Goal: Task Accomplishment & Management: Complete application form

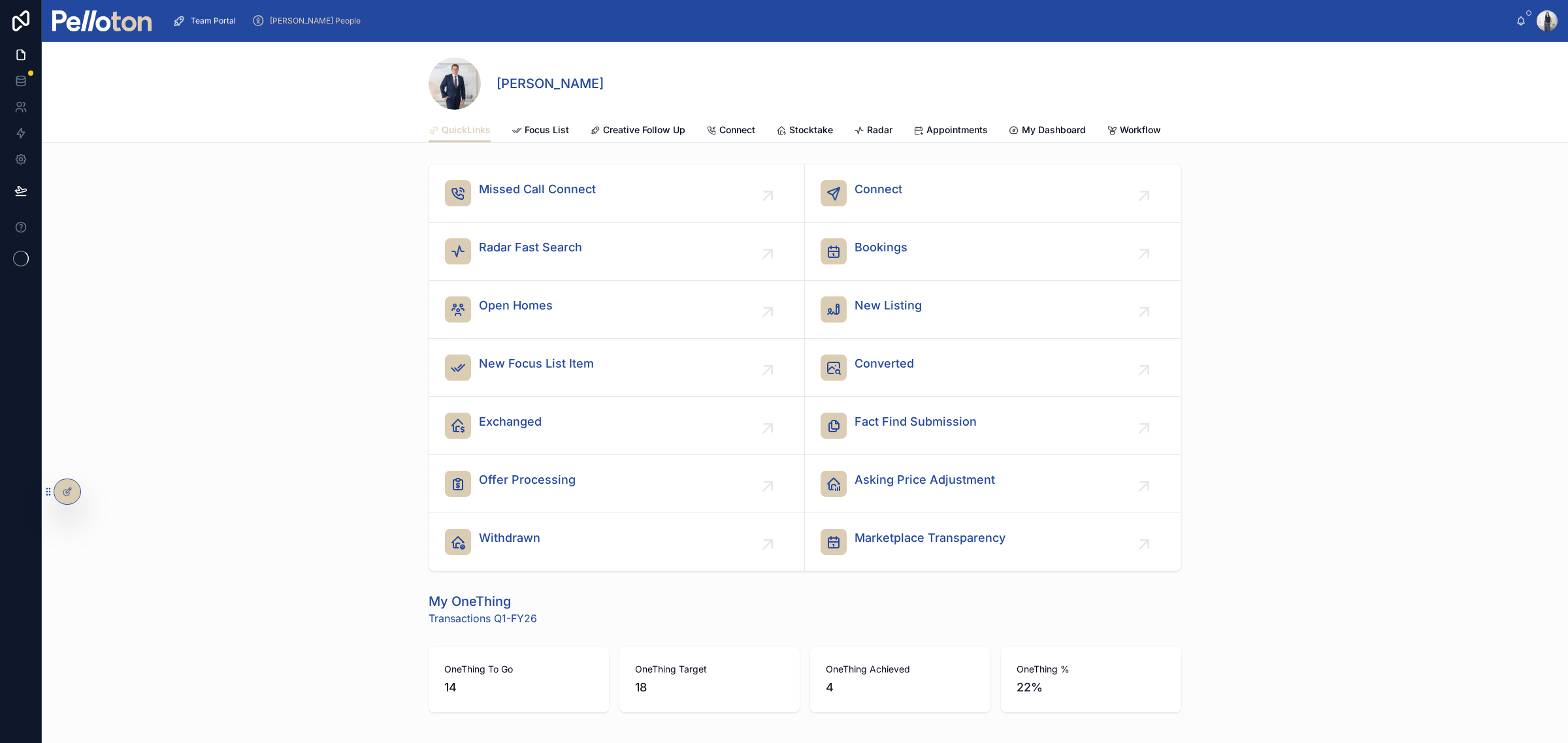
click at [301, 17] on span "[PERSON_NAME] People" at bounding box center [315, 20] width 91 height 10
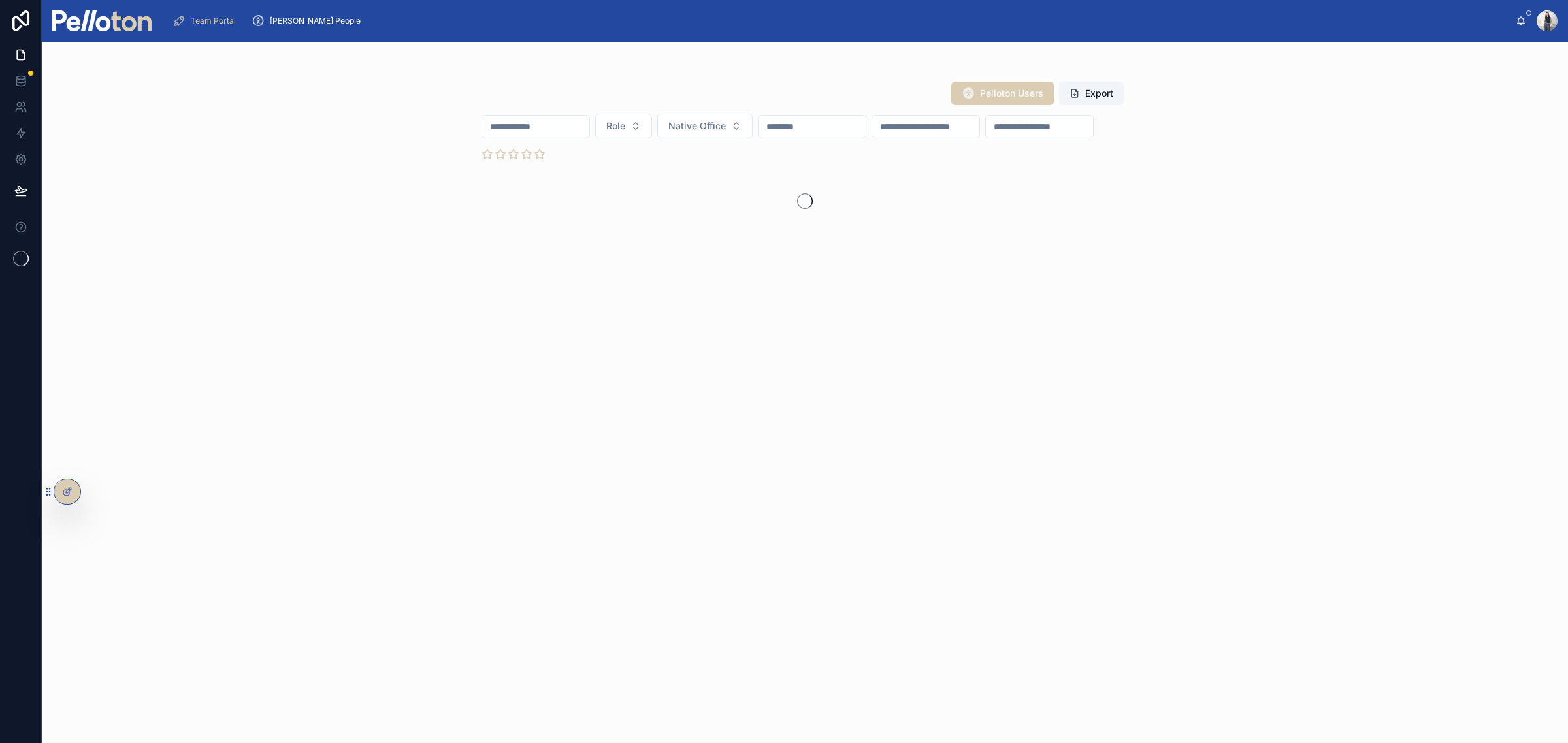
click at [589, 128] on input "text" at bounding box center [535, 126] width 107 height 18
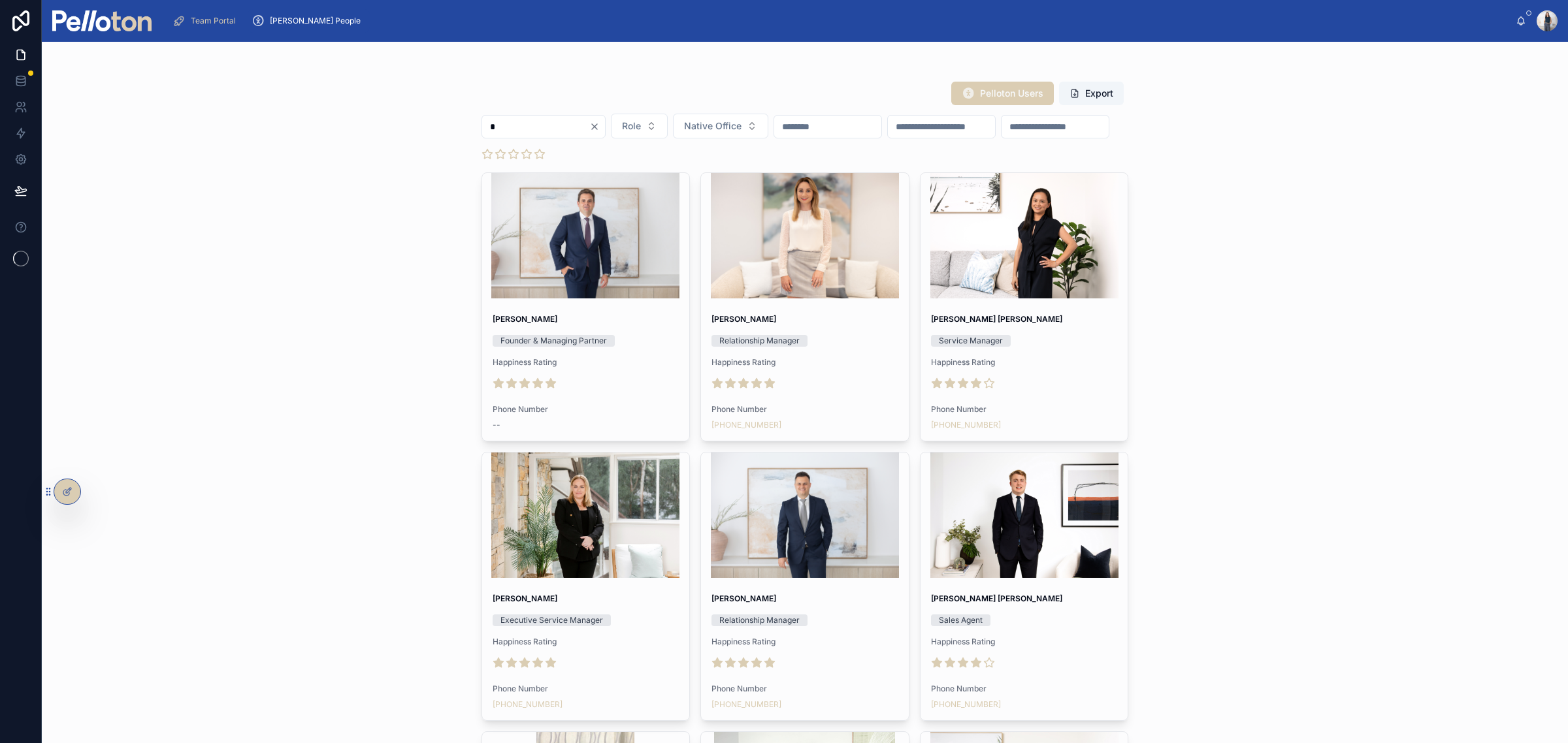
type input "**"
type input "****"
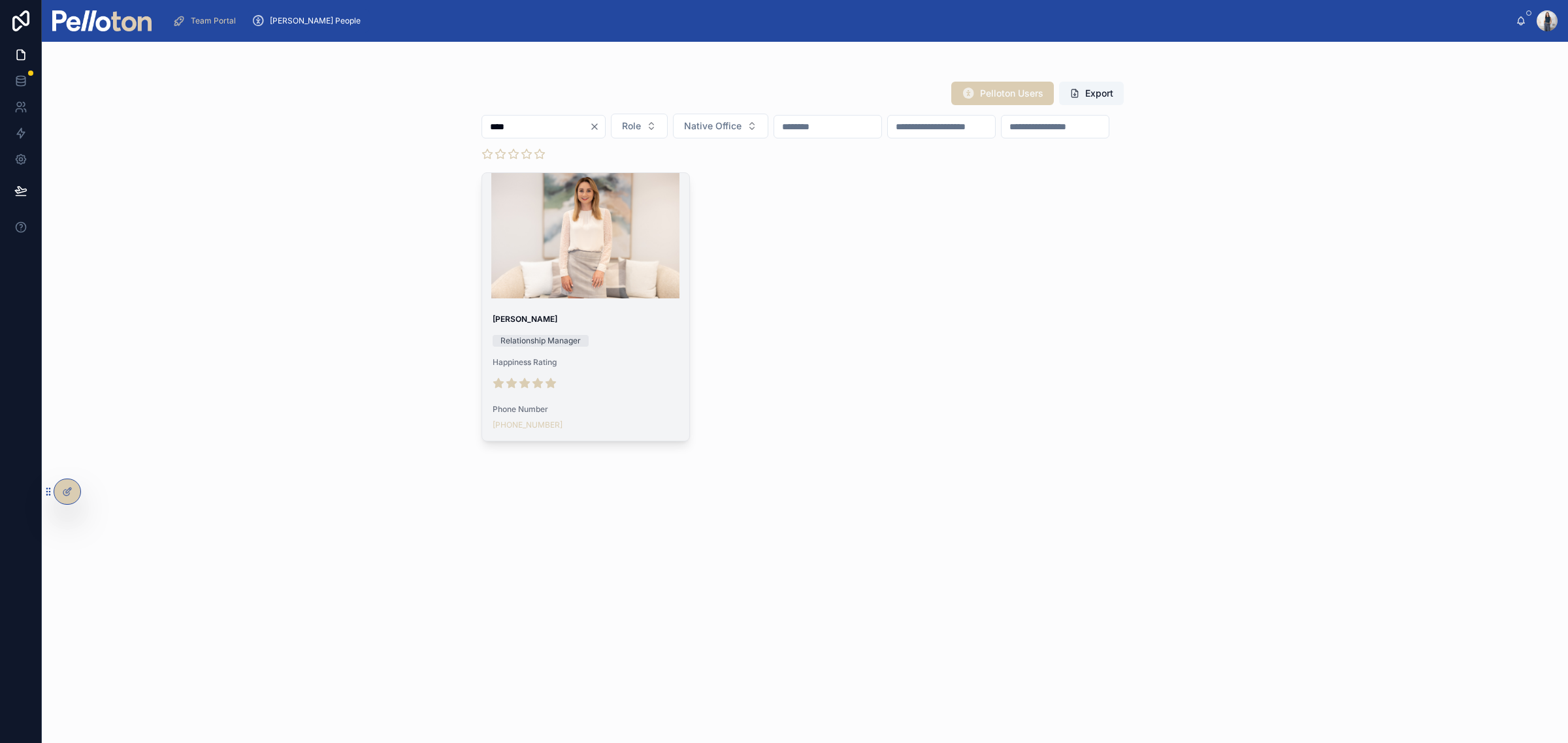
click at [595, 298] on div at bounding box center [586, 236] width 208 height 126
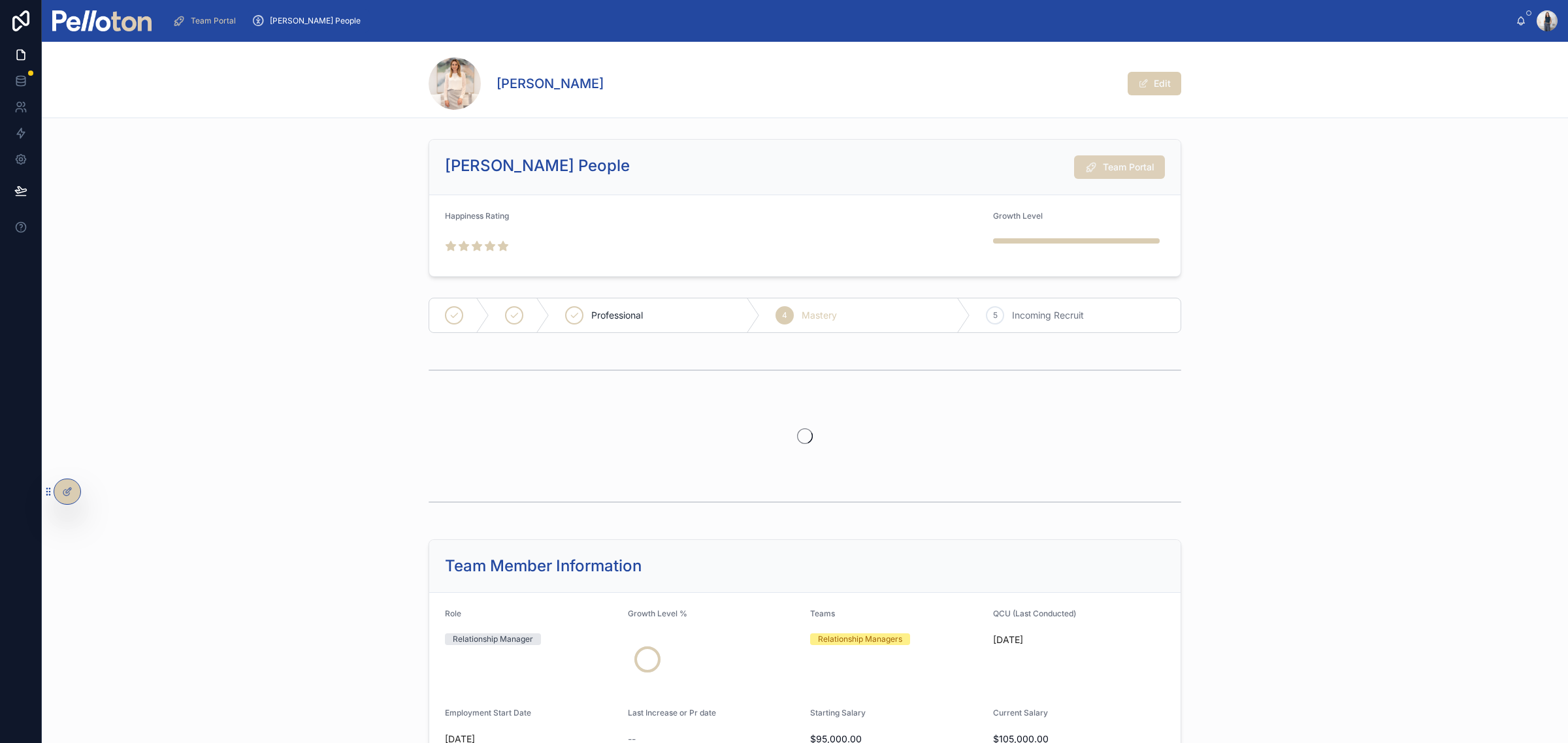
click at [1124, 160] on span "Team Portal" at bounding box center [1129, 166] width 52 height 13
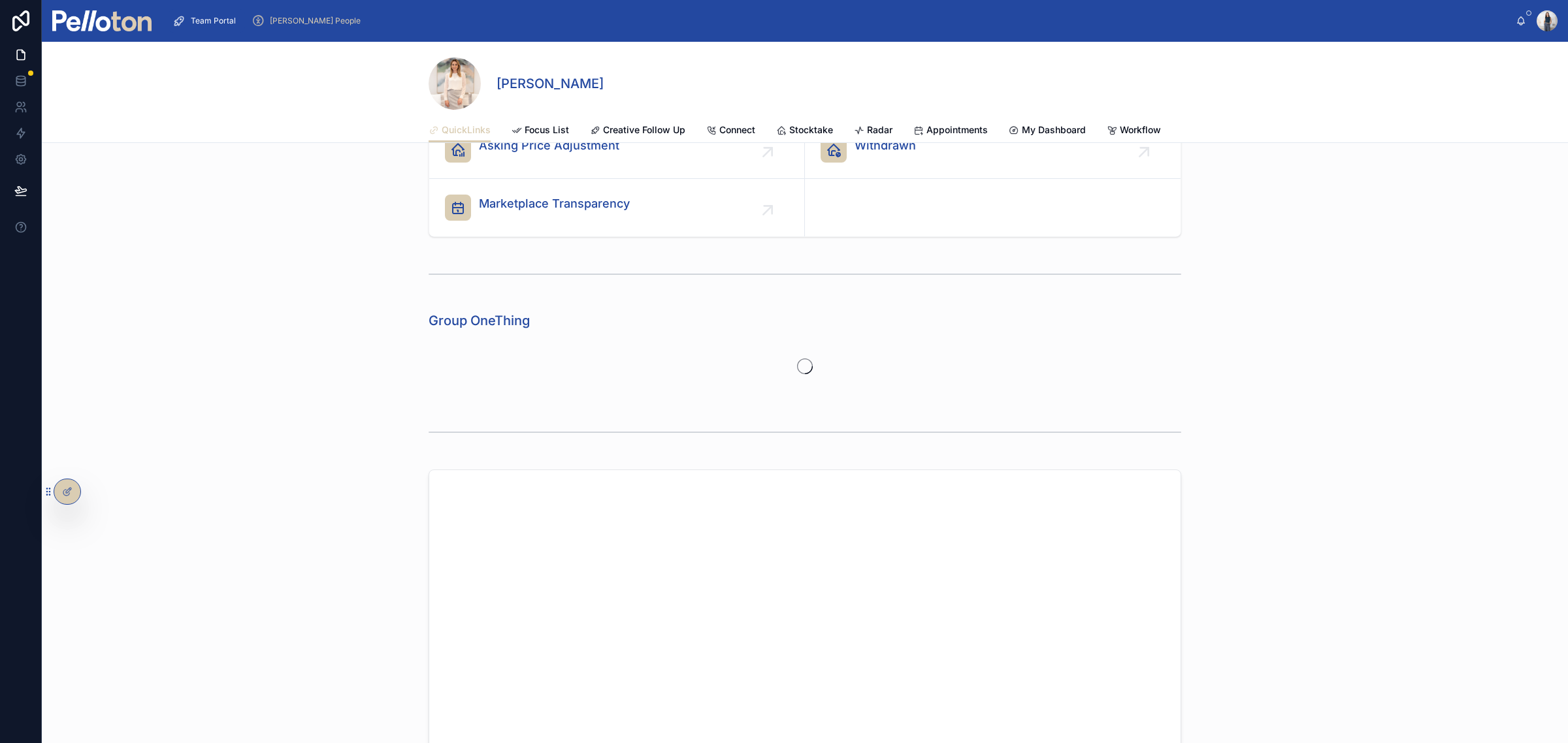
scroll to position [82, 0]
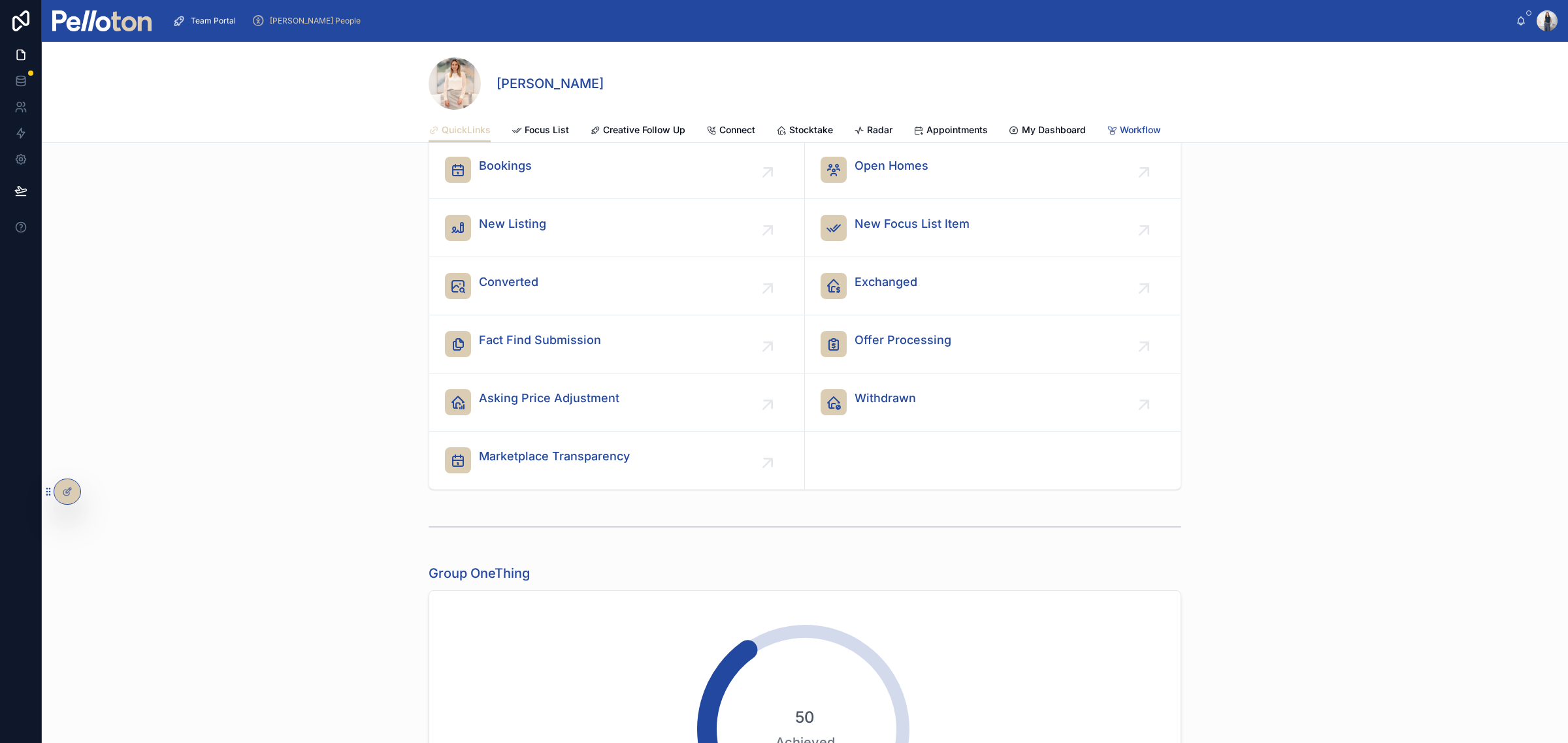
click at [1126, 125] on span "Workflow" at bounding box center [1140, 130] width 41 height 13
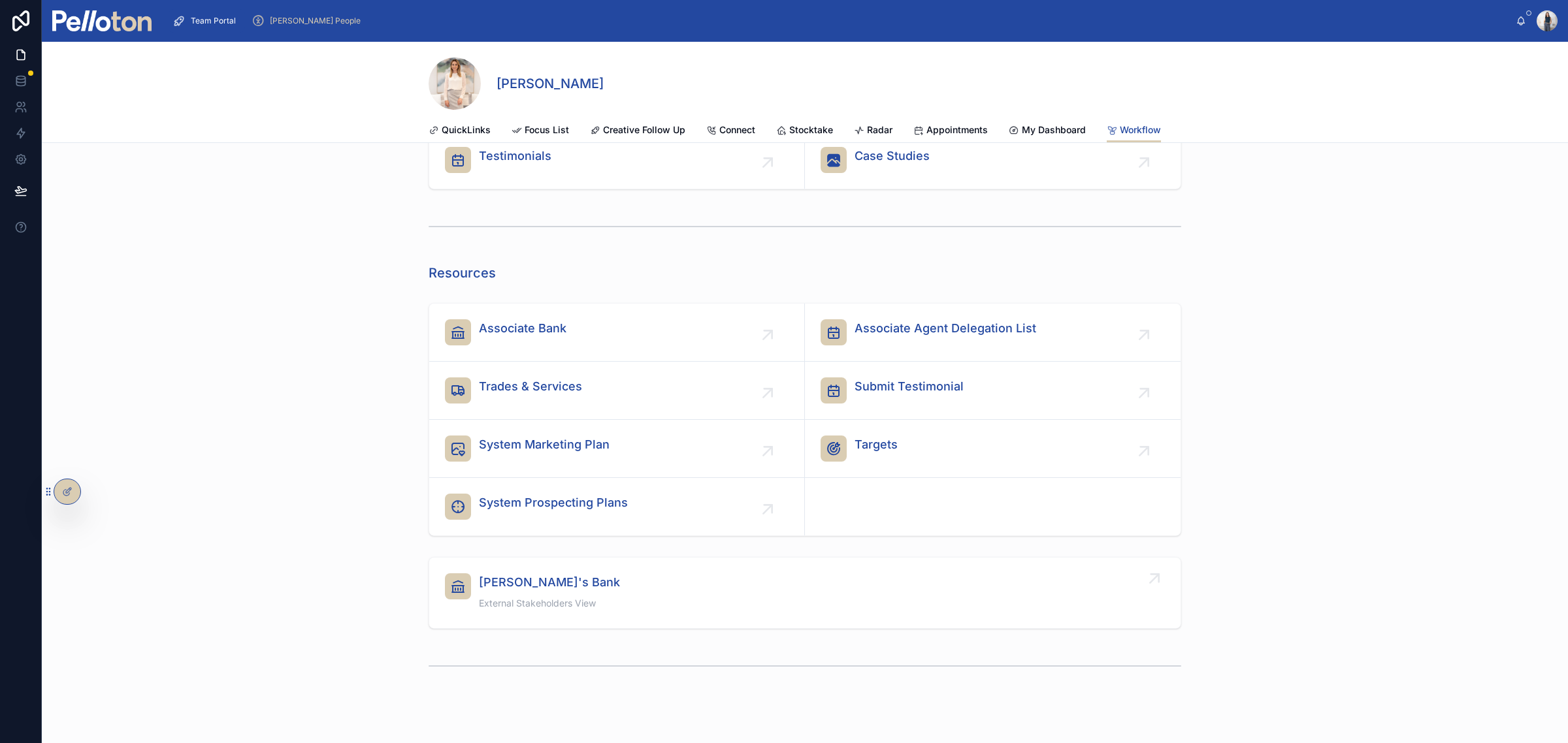
scroll to position [403, 0]
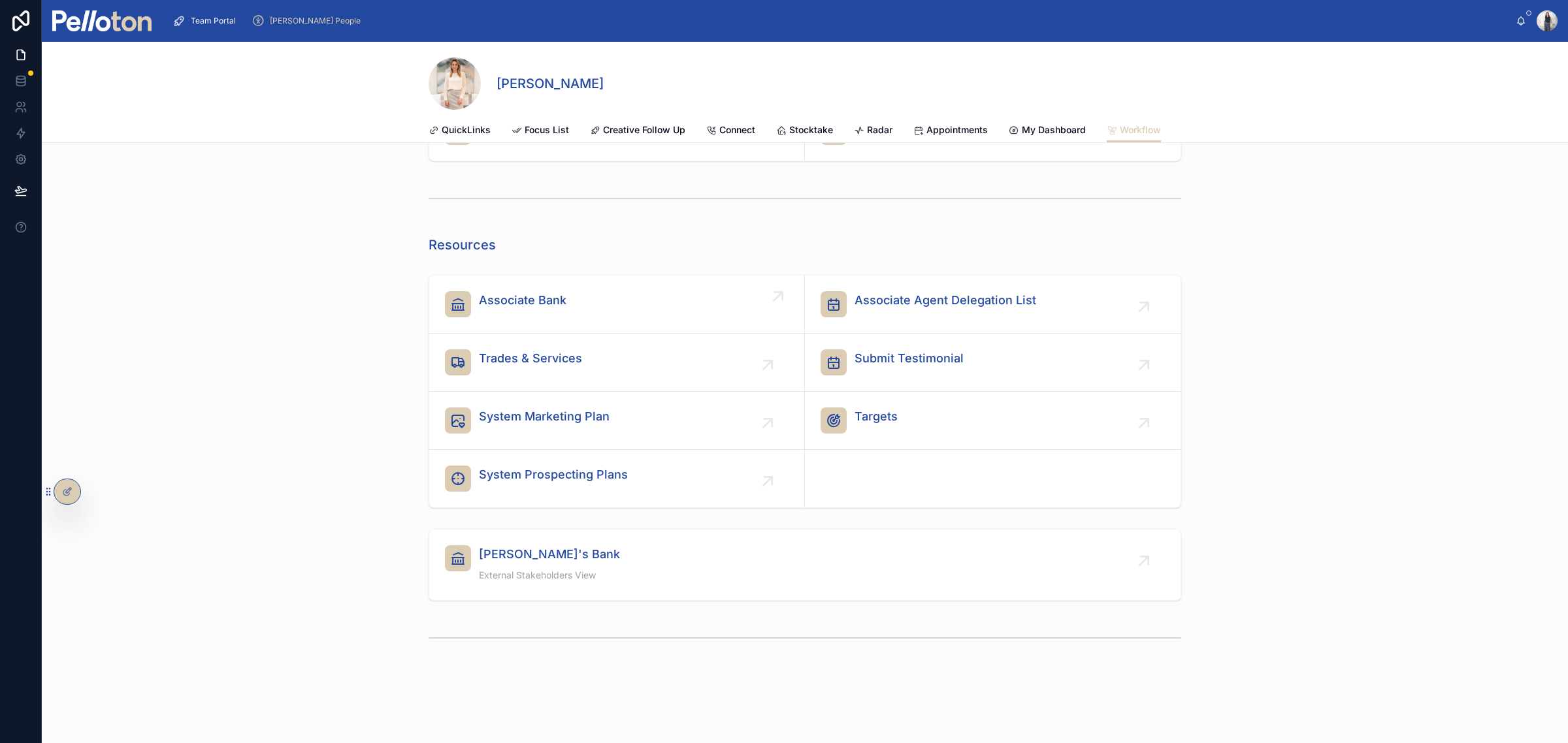
click at [623, 302] on div "Associate Bank" at bounding box center [616, 304] width 343 height 26
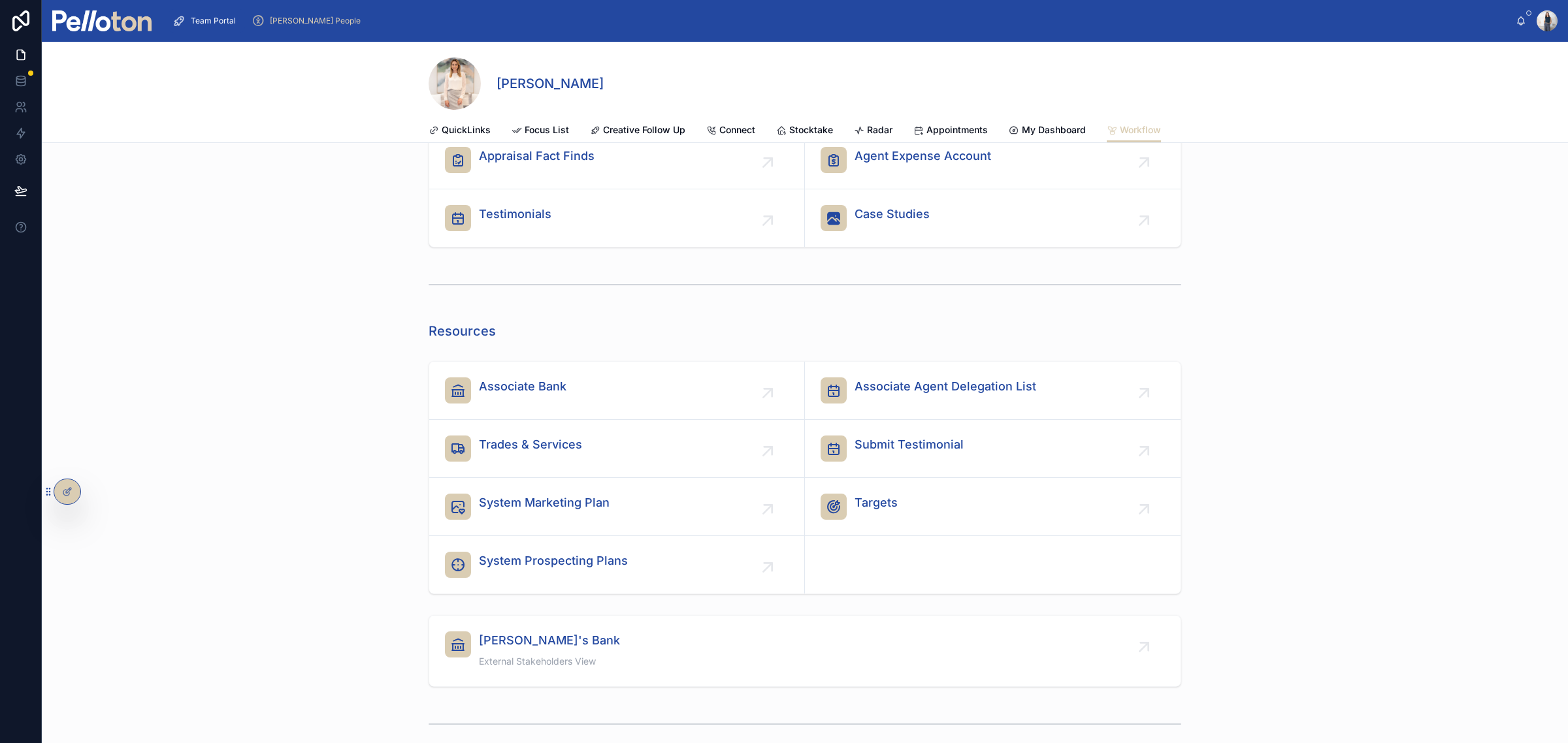
scroll to position [327, 0]
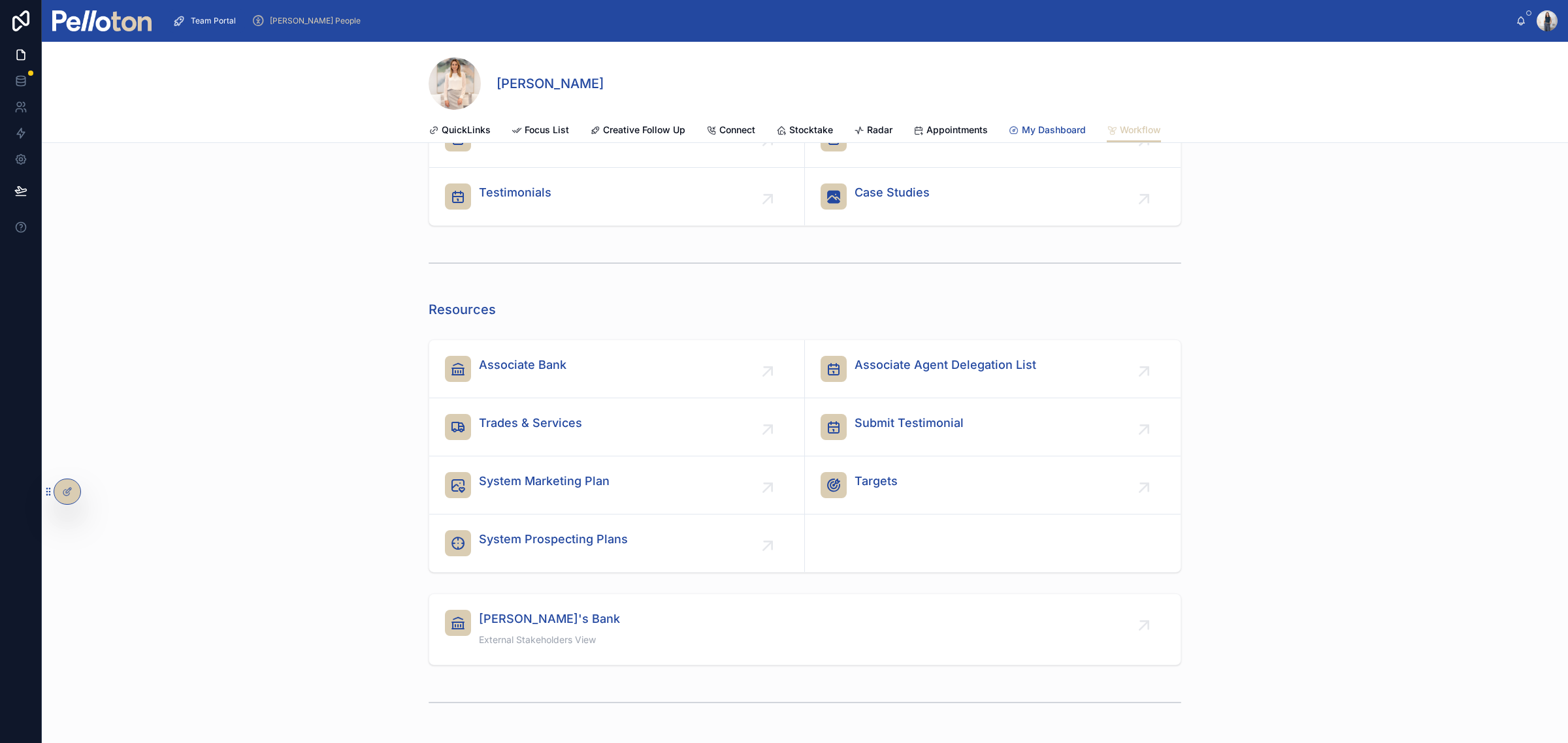
click at [1054, 130] on span "My Dashboard" at bounding box center [1054, 130] width 64 height 13
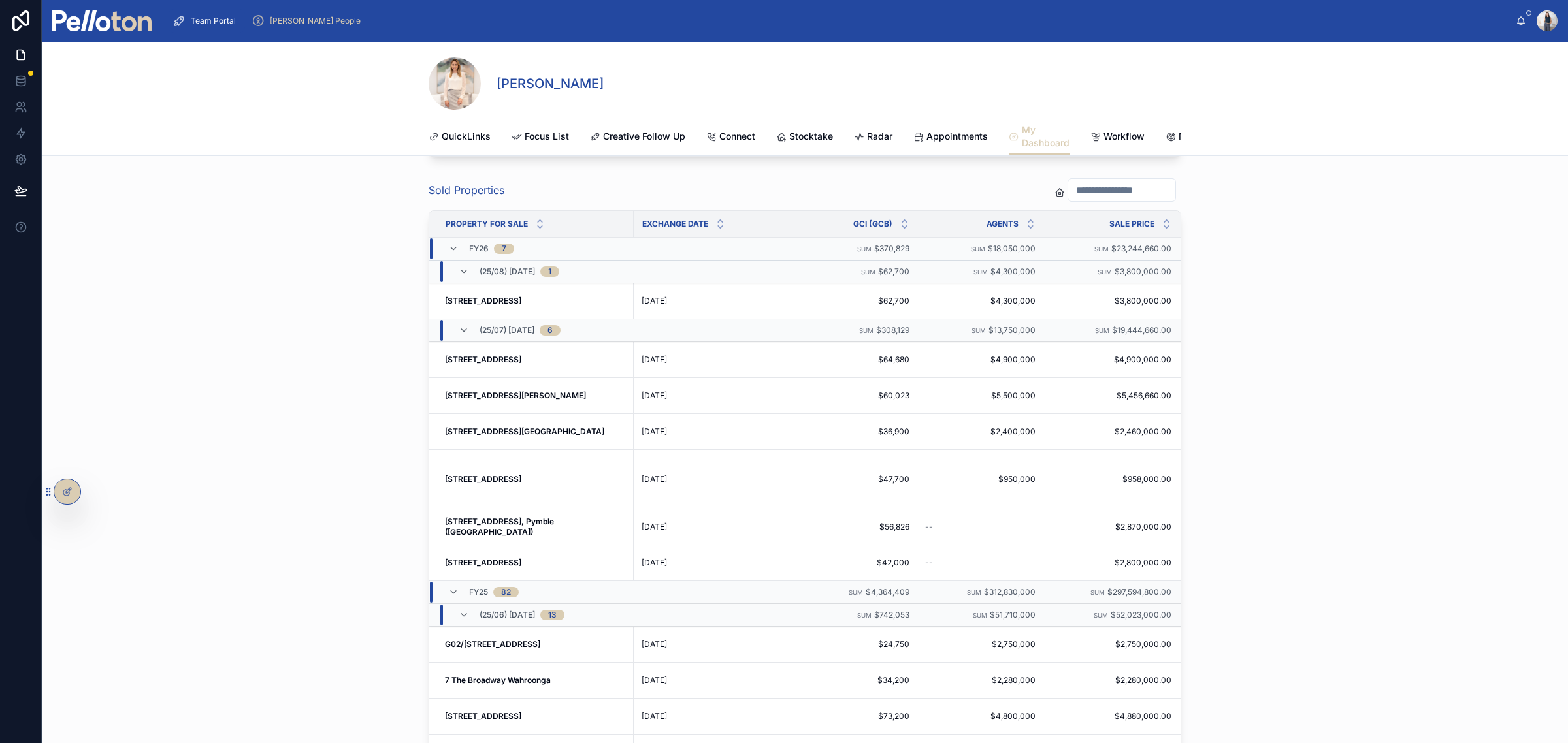
scroll to position [7616, 0]
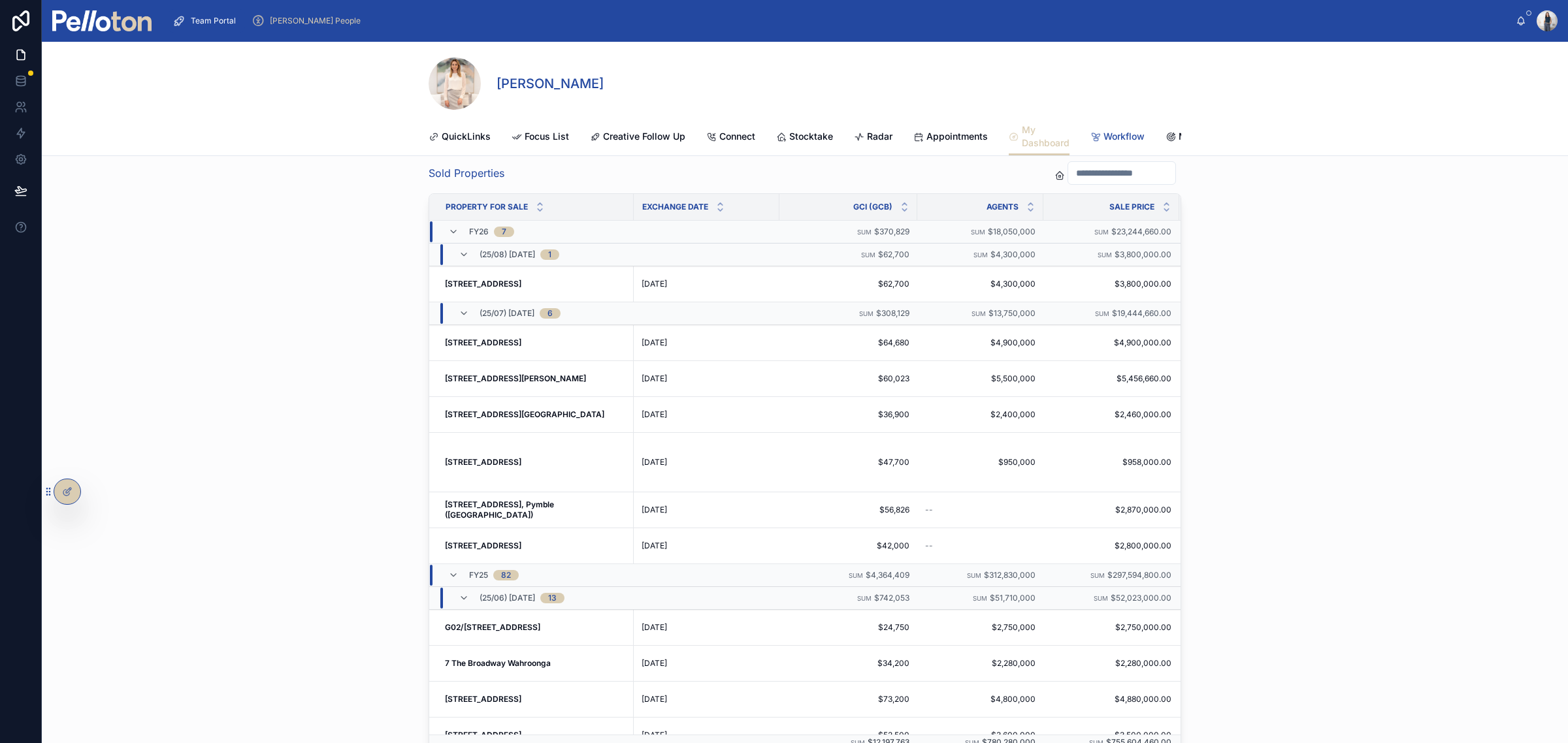
drag, startPoint x: 1114, startPoint y: 141, endPoint x: 1132, endPoint y: 171, distance: 35.0
click at [1114, 141] on span "Workflow" at bounding box center [1124, 136] width 41 height 13
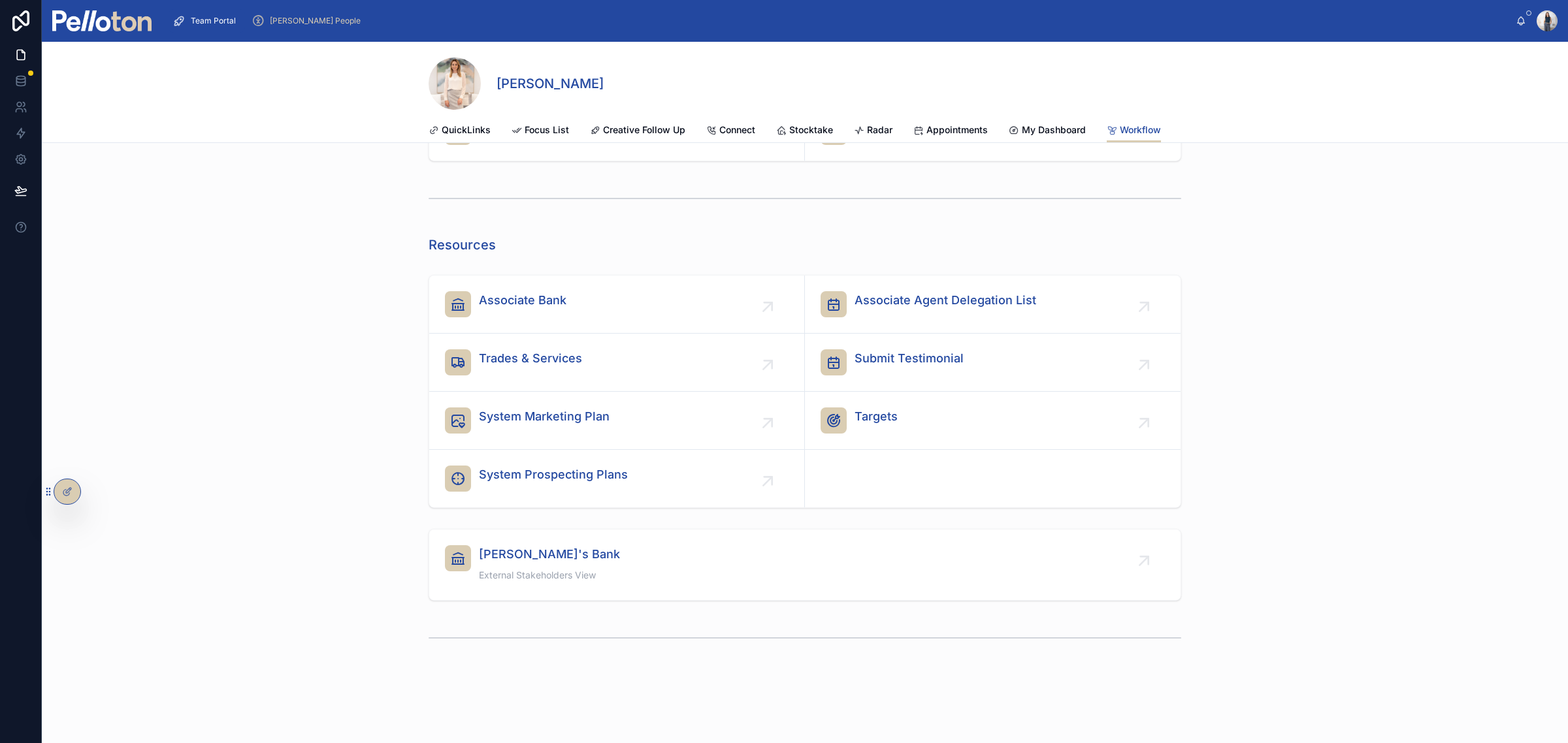
scroll to position [403, 0]
click at [576, 296] on div "Associate Bank" at bounding box center [616, 304] width 343 height 26
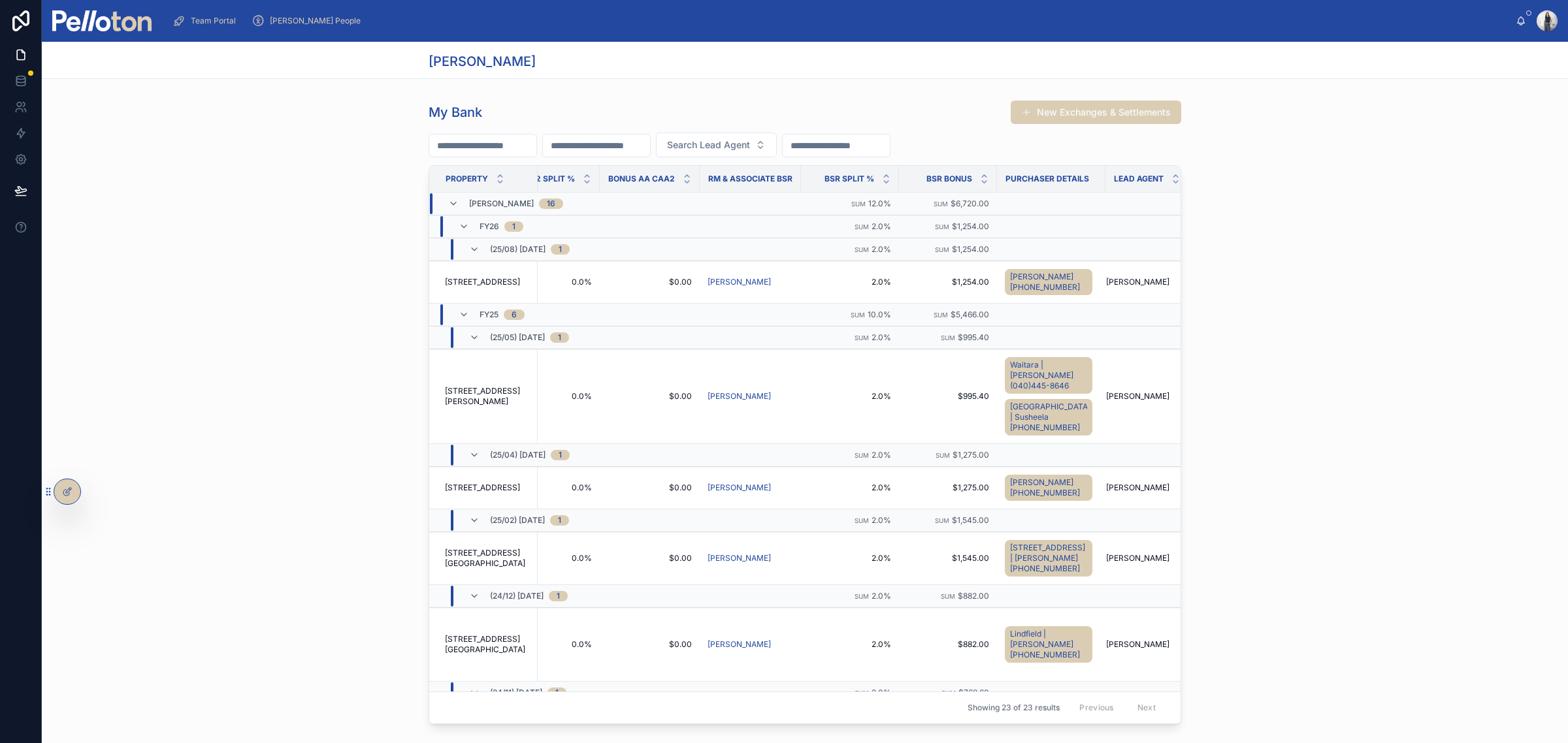
scroll to position [0, 1727]
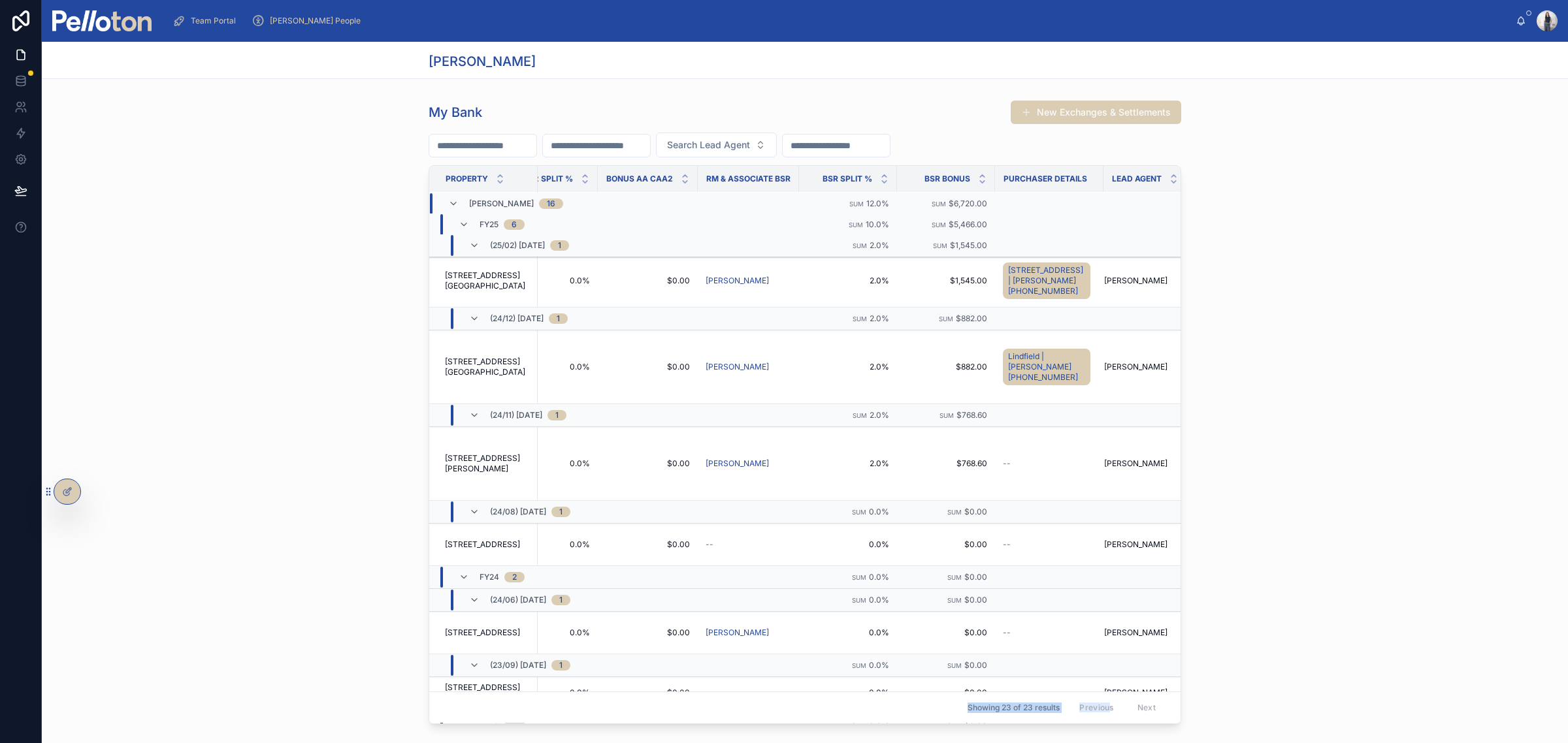
drag, startPoint x: 1094, startPoint y: 710, endPoint x: 1064, endPoint y: 713, distance: 30.1
click at [1064, 713] on div "Property Property Status Sale Price Exchanged Settlement Associate Split Summar…" at bounding box center [805, 444] width 752 height 557
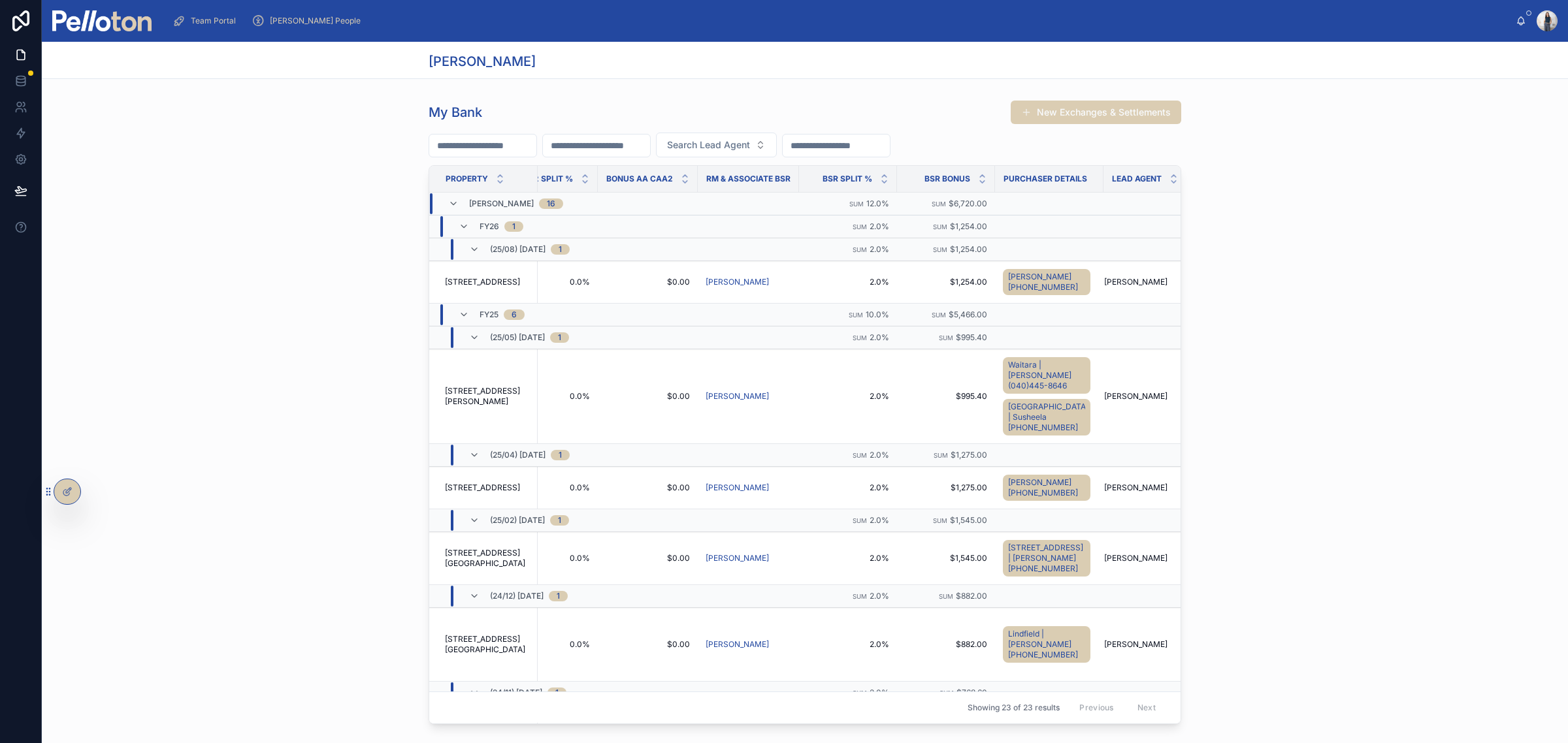
click at [709, 229] on div "FY26 1" at bounding box center [587, 227] width 314 height 21
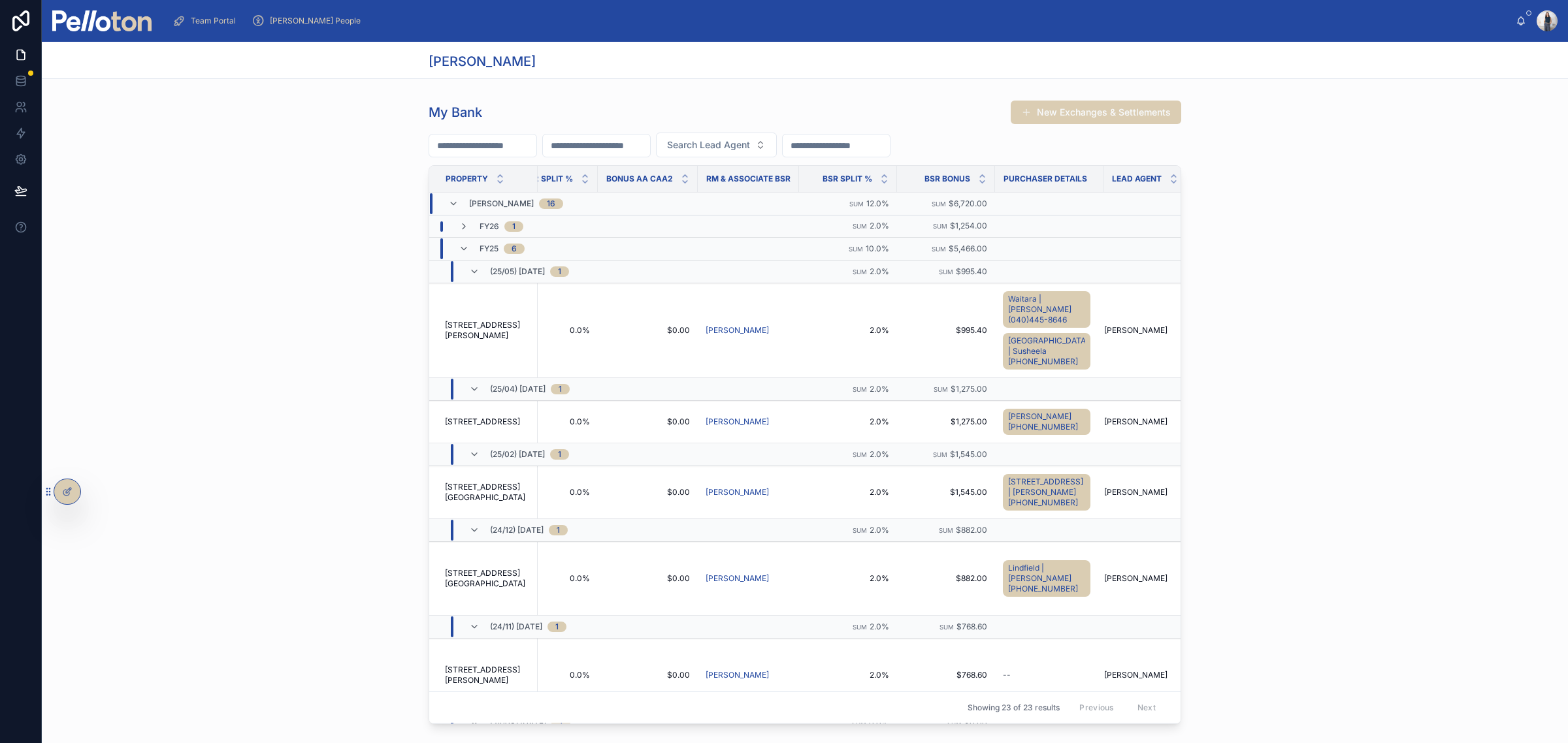
click at [1412, 419] on div "My Bank New Exchanges & Settlements Search Lead Agent Property Property Status …" at bounding box center [805, 412] width 1526 height 635
click at [448, 196] on div "[PERSON_NAME] 16" at bounding box center [506, 203] width 115 height 21
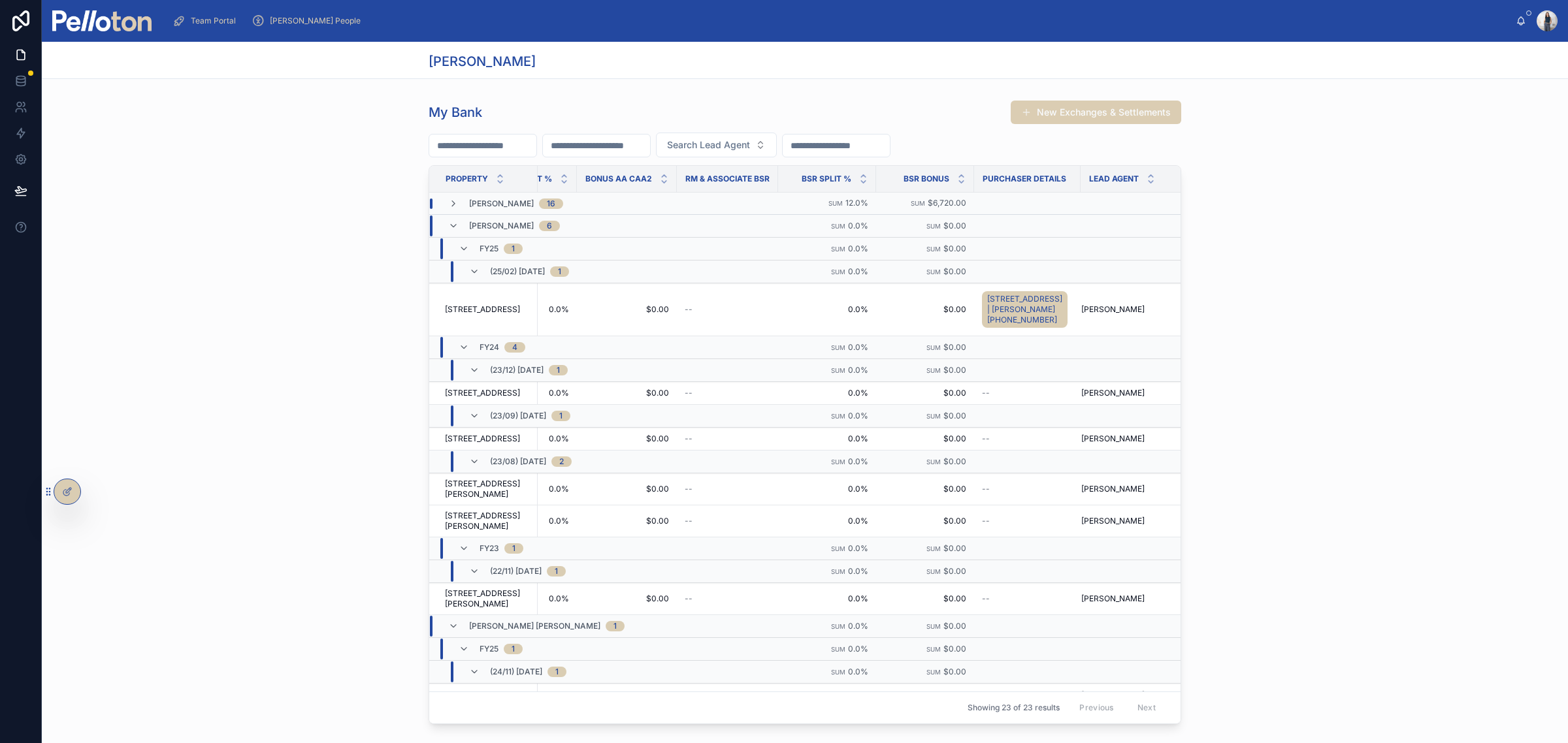
click at [448, 196] on td "[PERSON_NAME] 16" at bounding box center [587, 203] width 315 height 23
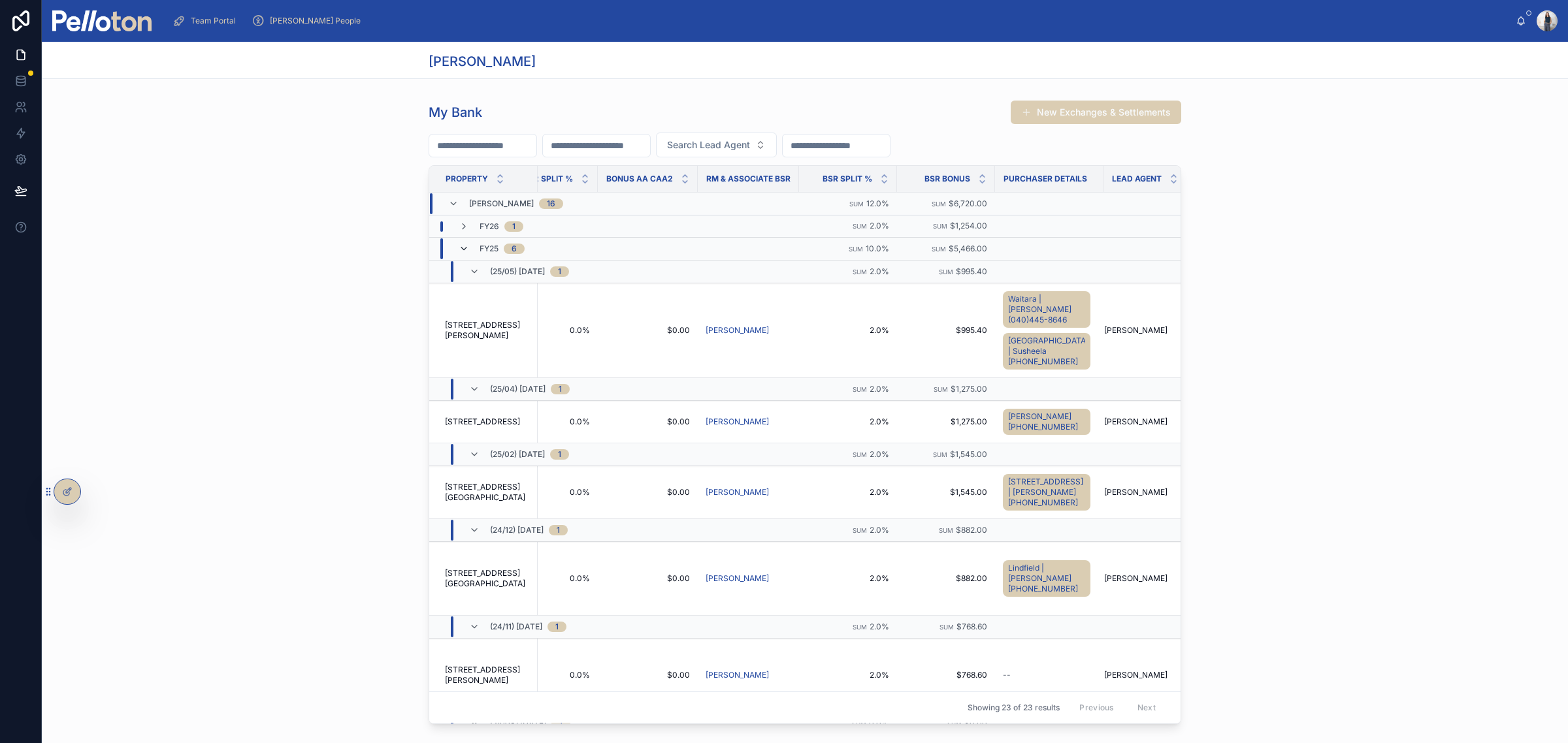
click at [459, 250] on icon at bounding box center [464, 248] width 10 height 10
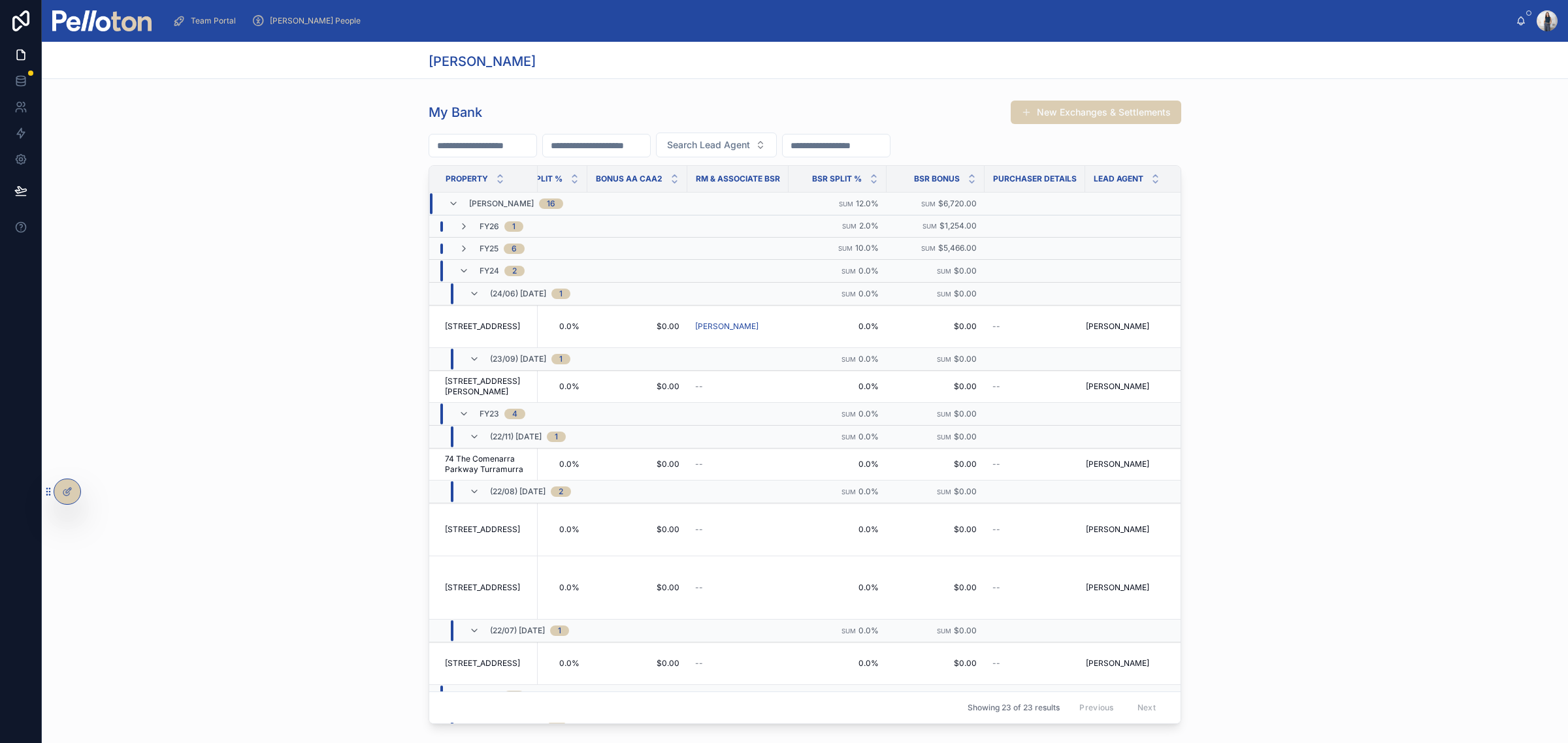
click at [462, 295] on div "(24/06) [DATE] 1" at bounding box center [519, 293] width 132 height 21
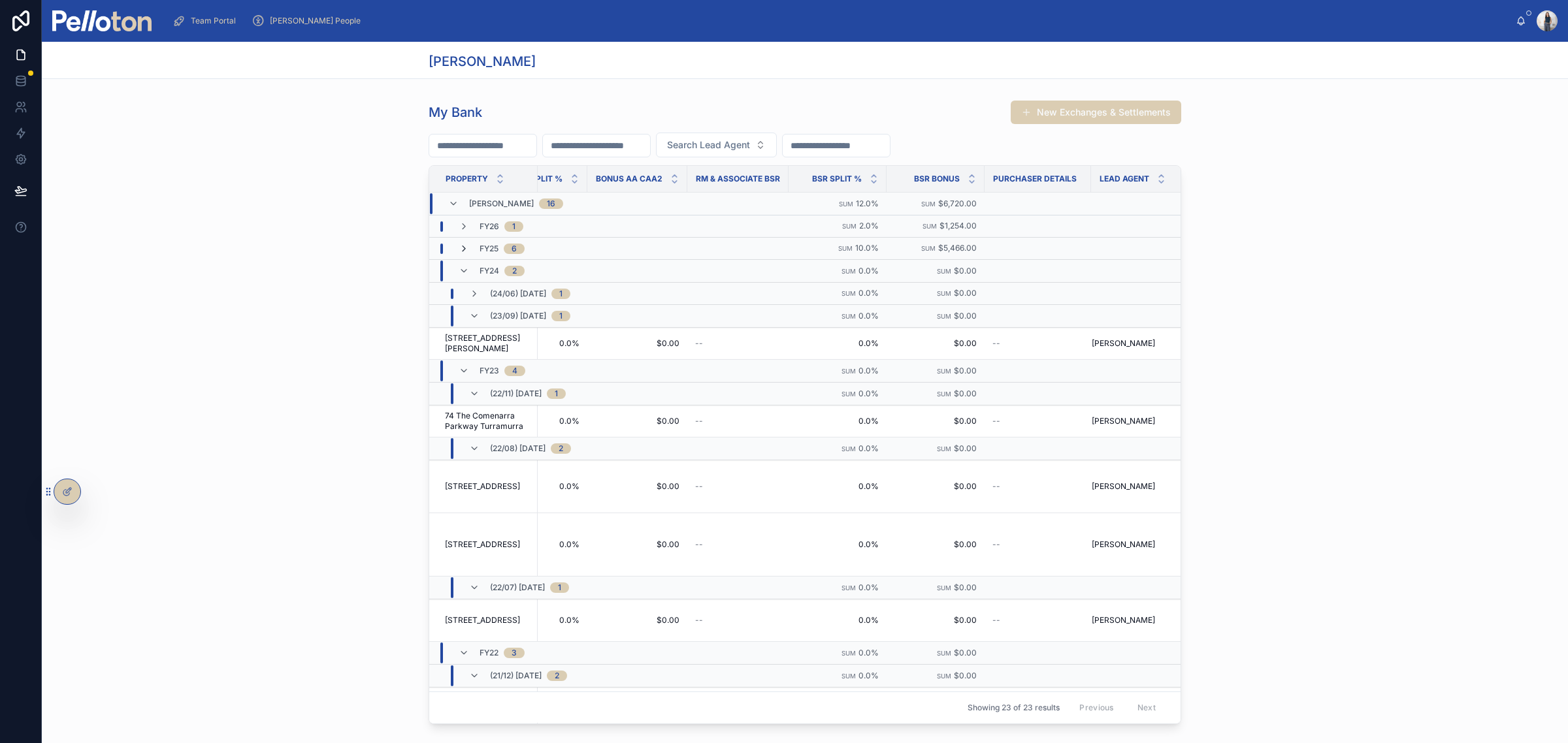
click at [462, 247] on icon at bounding box center [464, 248] width 10 height 10
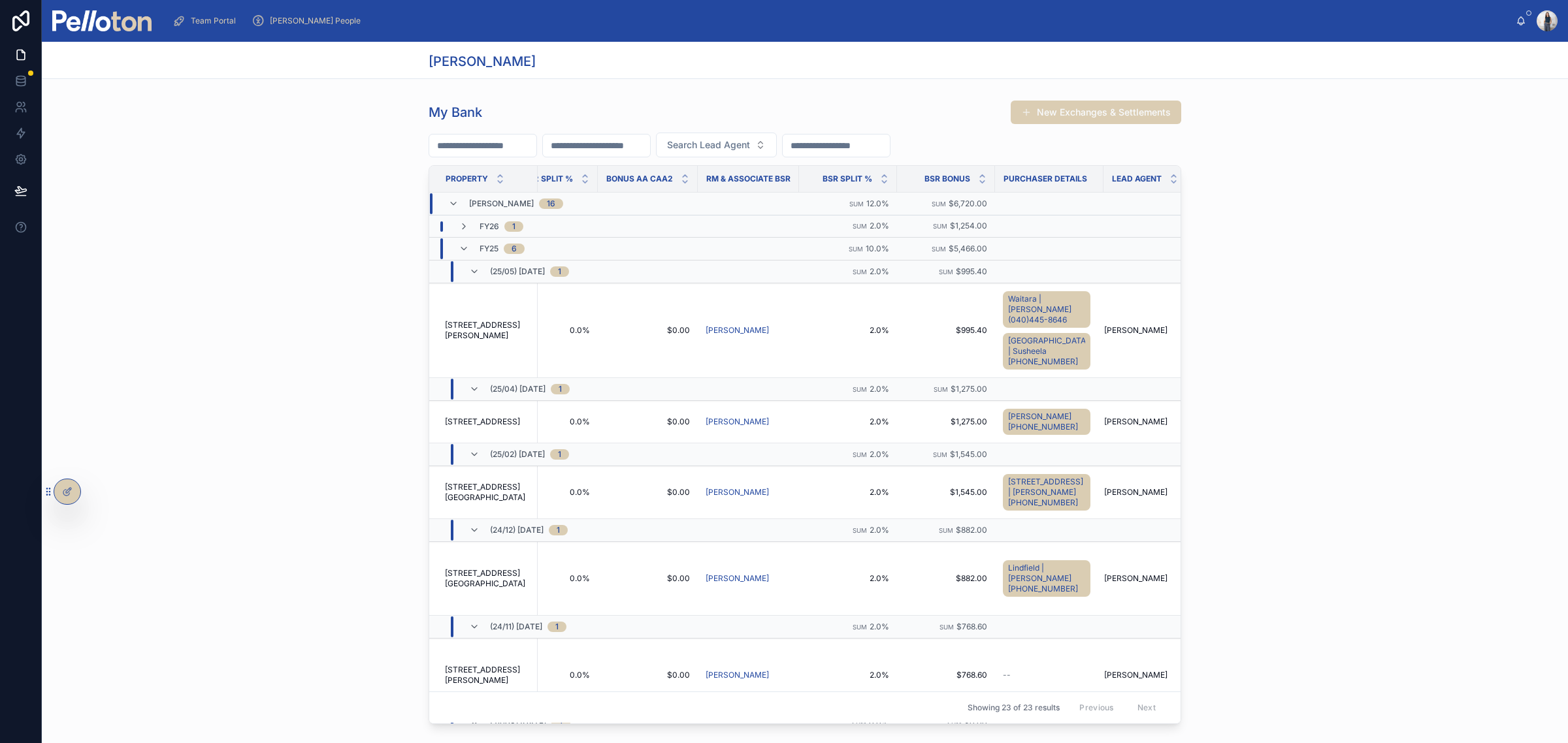
click at [1441, 223] on div "My Bank New Exchanges & Settlements Search Lead Agent Property Property Status …" at bounding box center [805, 412] width 1526 height 635
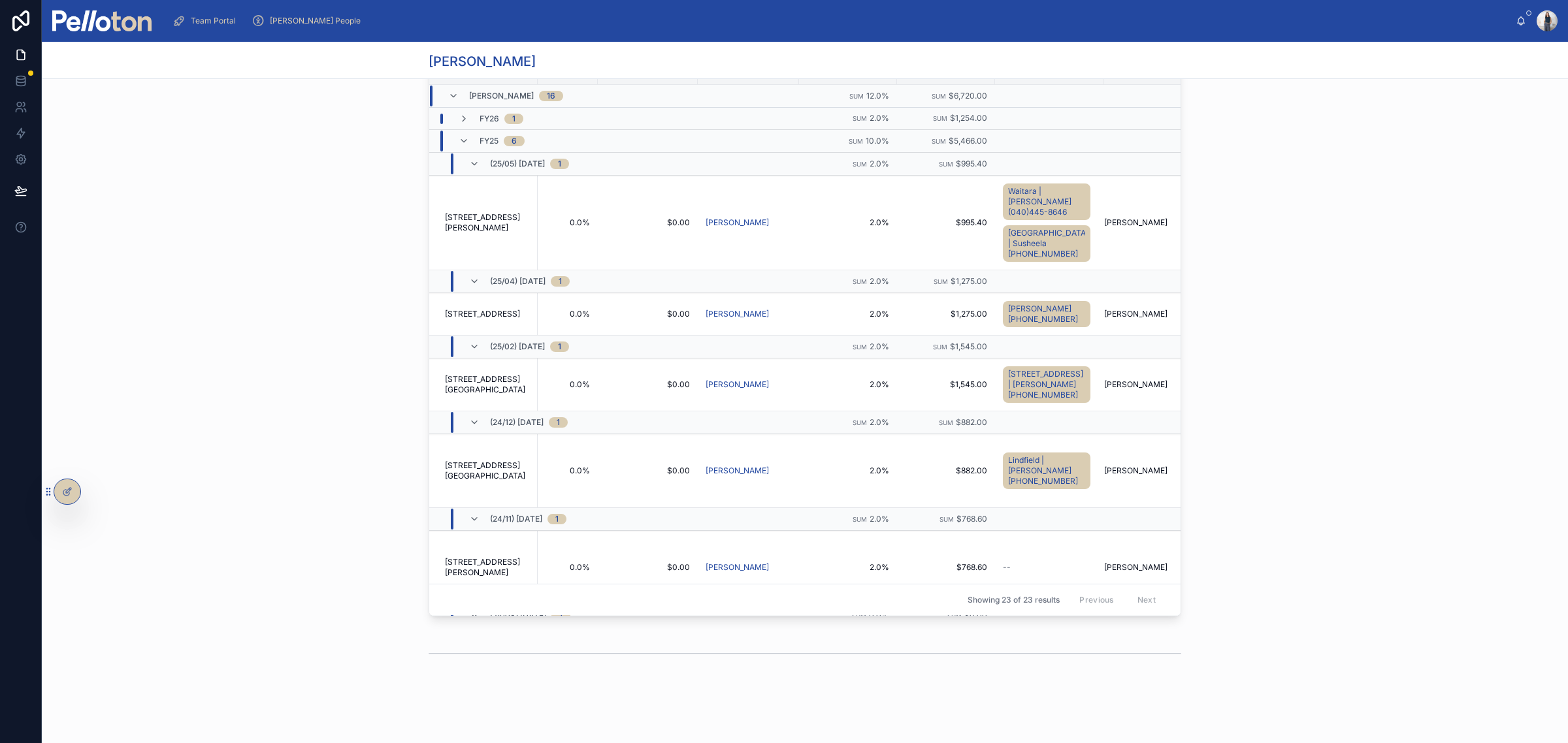
scroll to position [123, 0]
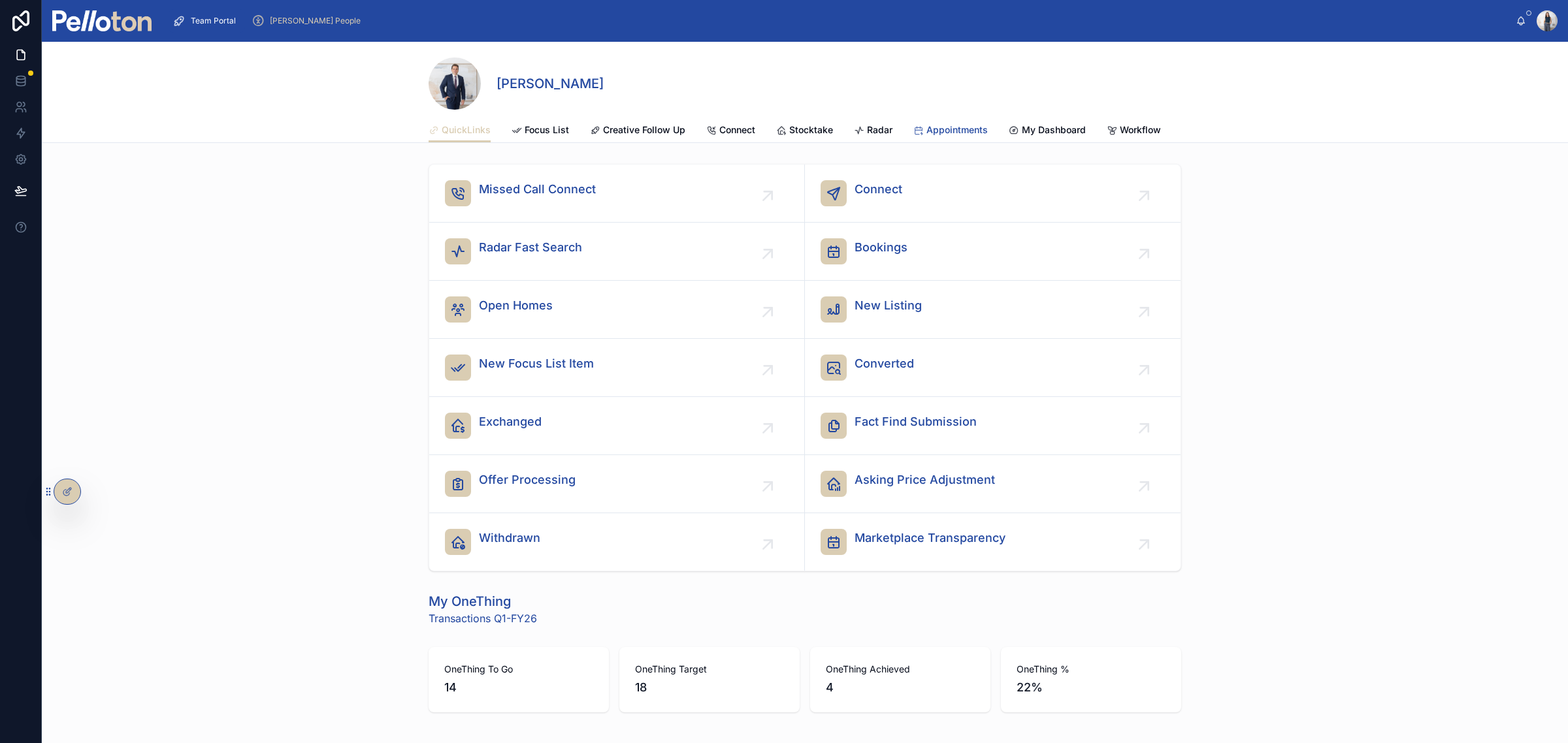
click at [965, 131] on span "Appointments" at bounding box center [957, 130] width 61 height 13
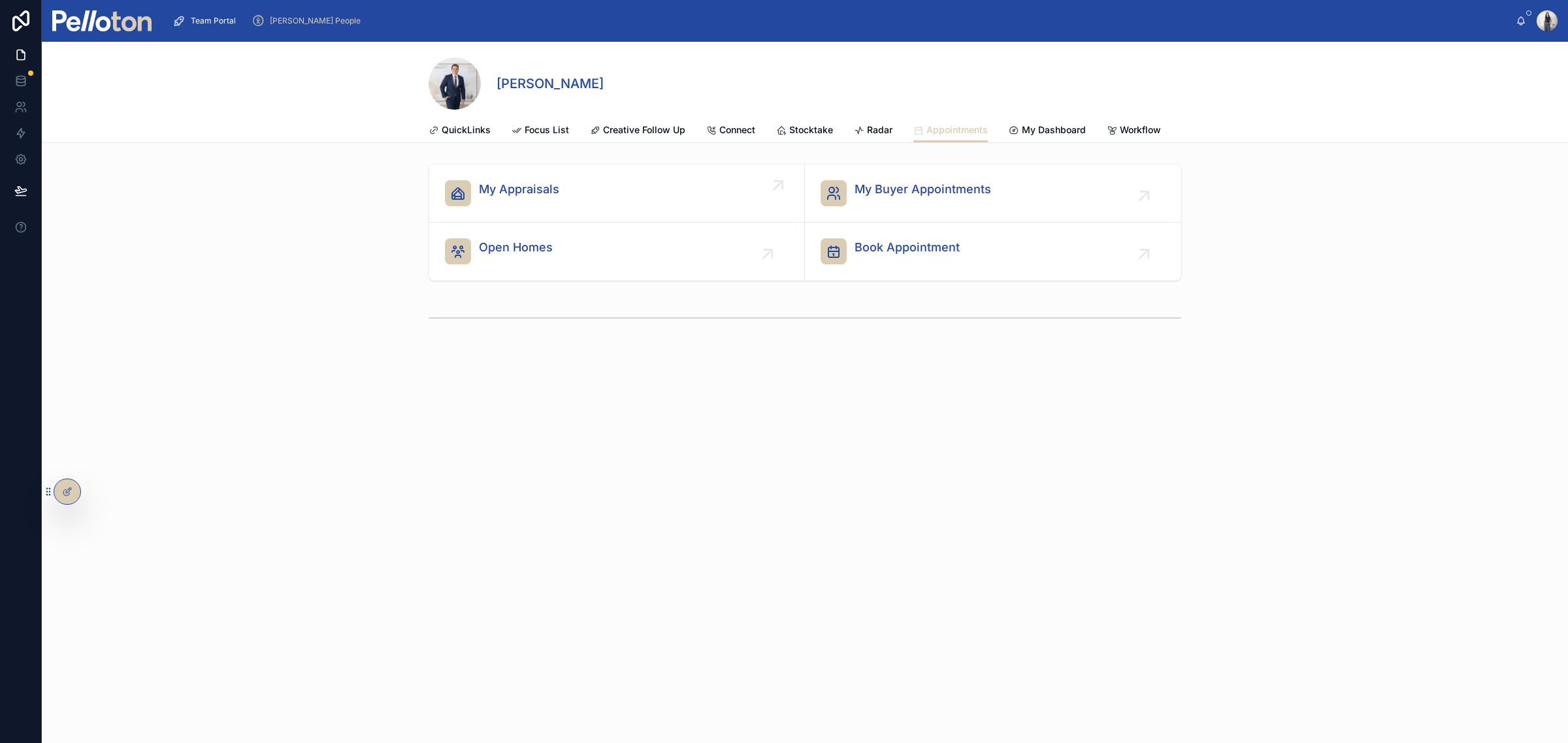
click at [593, 205] on div "My Appraisals" at bounding box center [616, 193] width 343 height 26
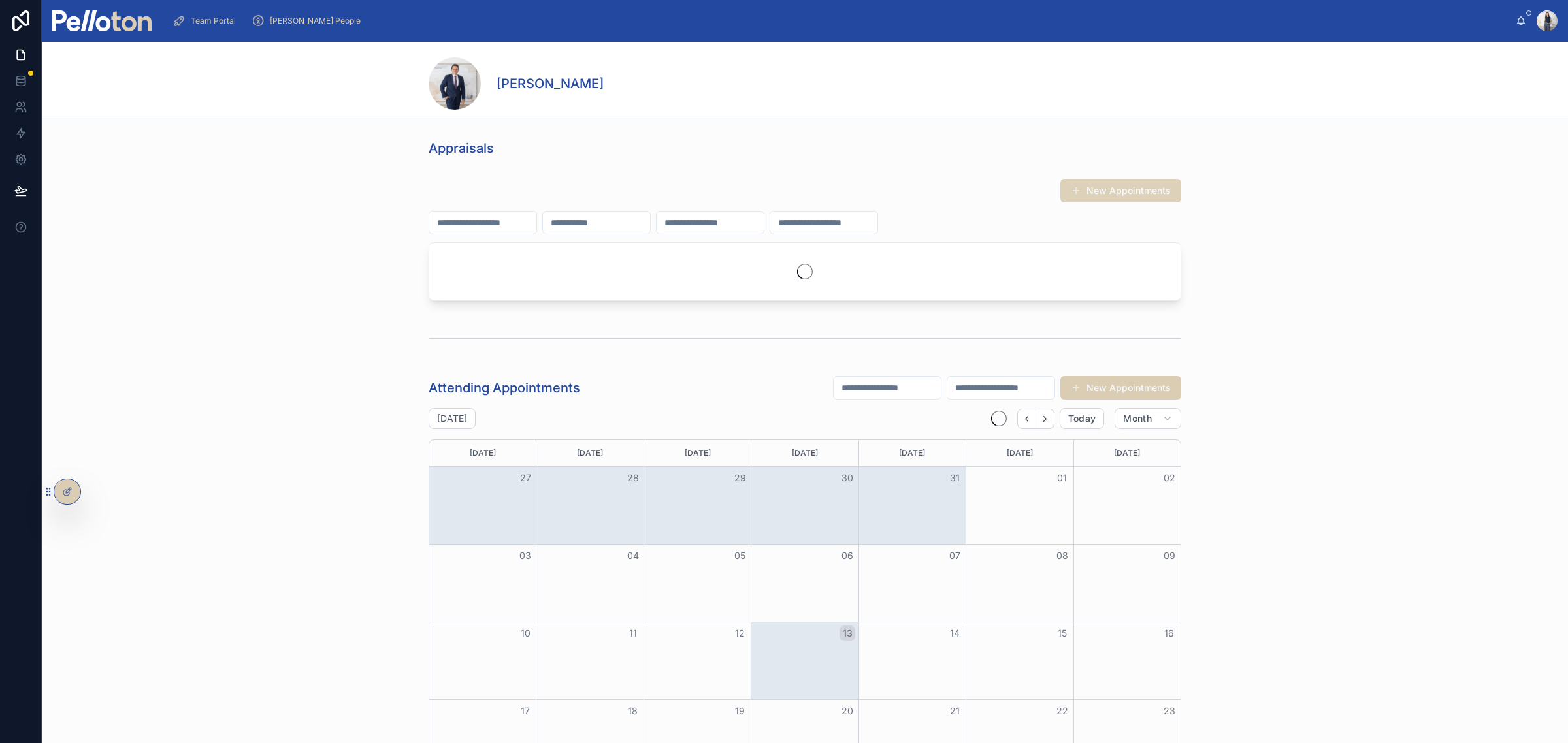
click at [1088, 190] on button "New Appointments" at bounding box center [1120, 190] width 121 height 23
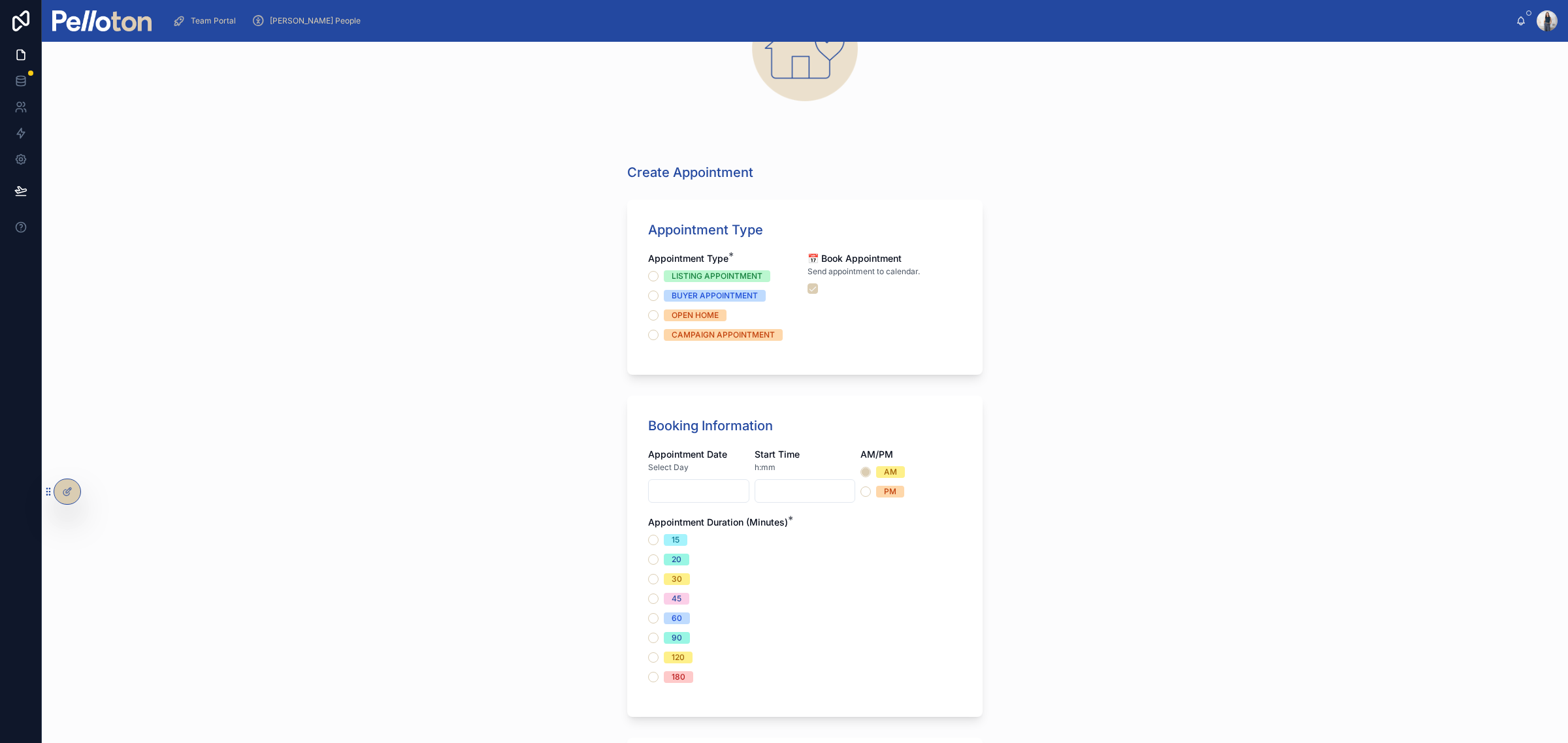
scroll to position [245, 0]
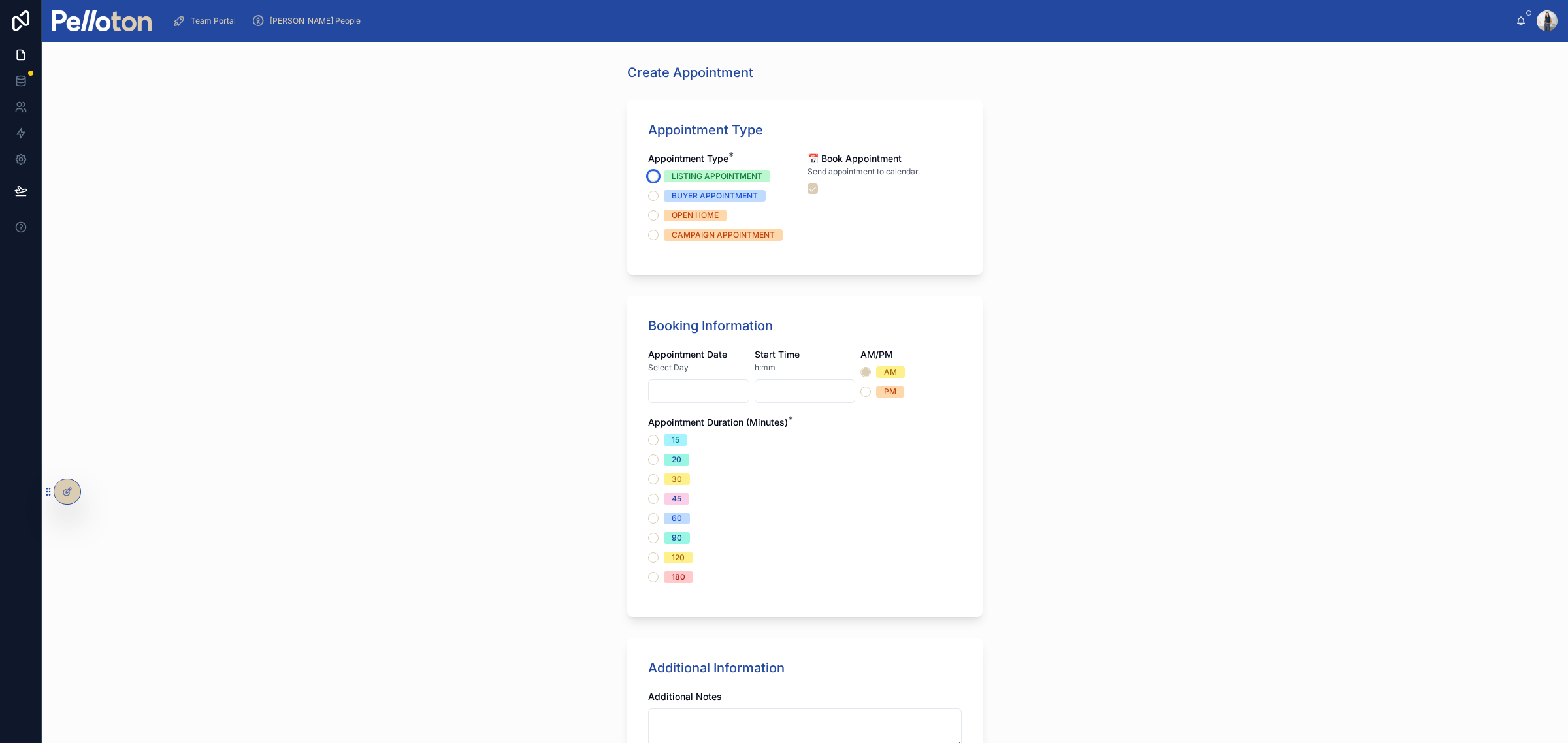
click at [648, 174] on button "LISTING APPOINTMENT" at bounding box center [653, 176] width 10 height 10
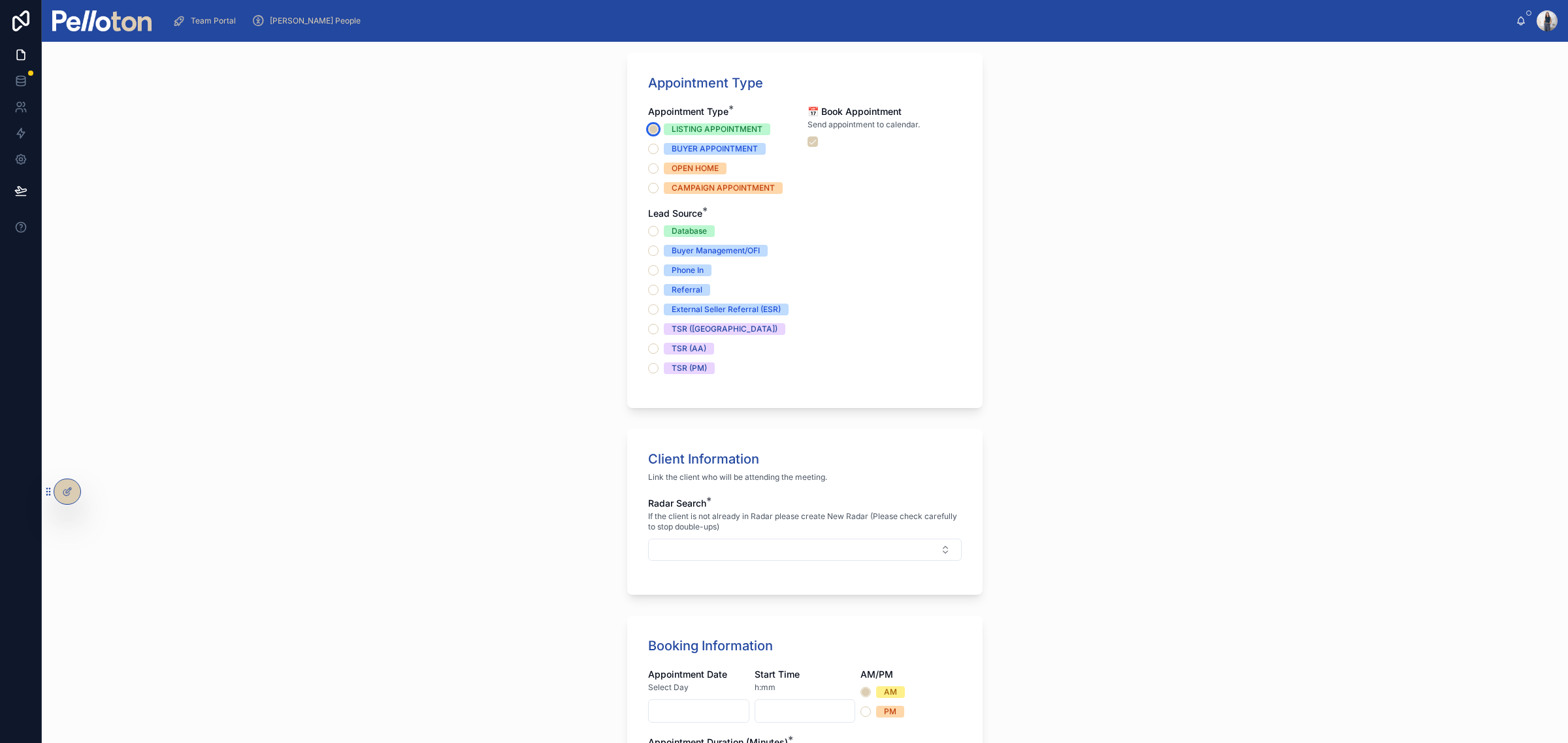
scroll to position [129, 0]
